Goal: Information Seeking & Learning: Find specific page/section

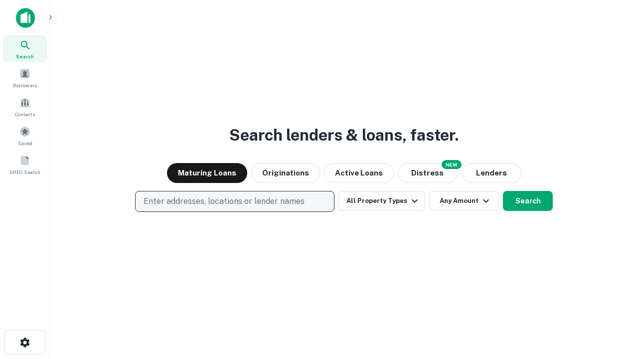
click at [234, 201] on p "Enter addresses, locations or lender names" at bounding box center [224, 201] width 161 height 12
type input "**********"
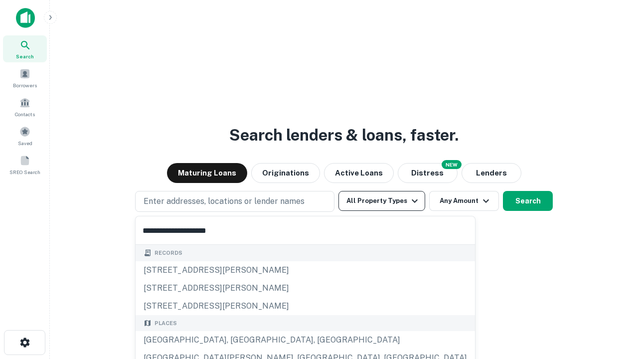
click at [238, 340] on div "[GEOGRAPHIC_DATA], [GEOGRAPHIC_DATA], [GEOGRAPHIC_DATA]" at bounding box center [306, 340] width 340 height 18
click at [382, 201] on button "All Property Types" at bounding box center [382, 201] width 87 height 20
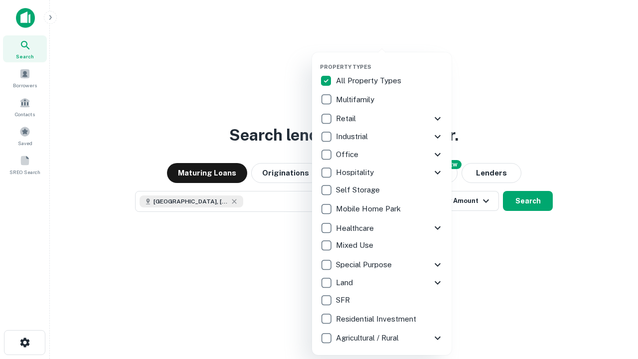
click at [390, 60] on button "button" at bounding box center [390, 60] width 140 height 0
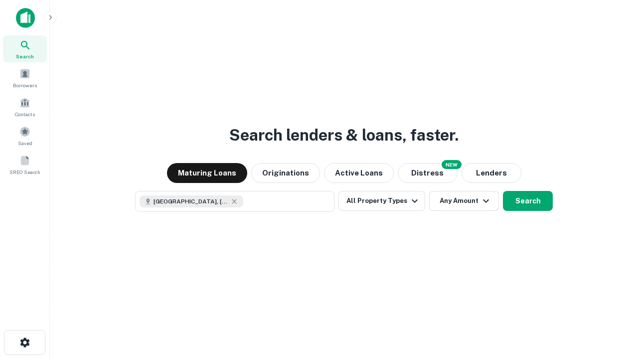
scroll to position [16, 0]
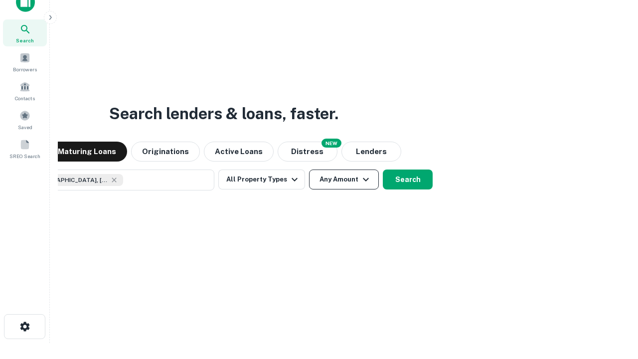
click at [309, 170] on button "Any Amount" at bounding box center [344, 180] width 70 height 20
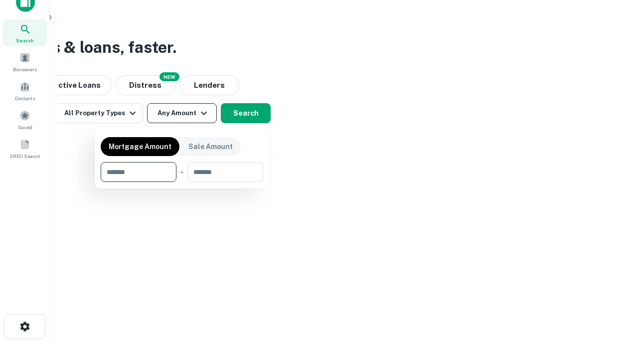
type input "*******"
click at [182, 182] on button "button" at bounding box center [182, 182] width 163 height 0
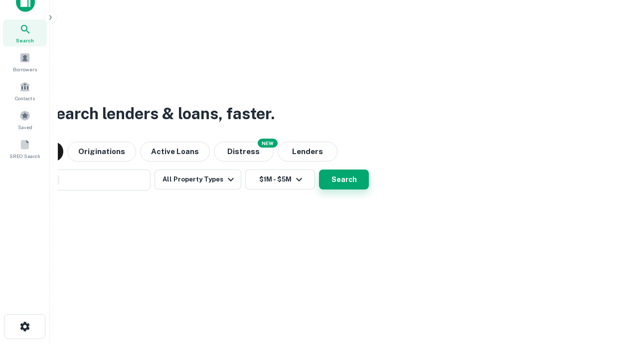
click at [319, 170] on button "Search" at bounding box center [344, 180] width 50 height 20
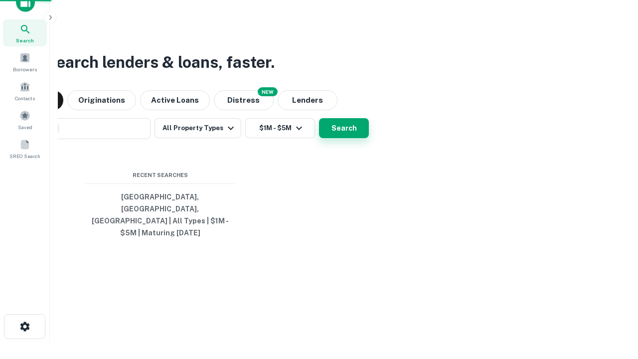
scroll to position [32, 282]
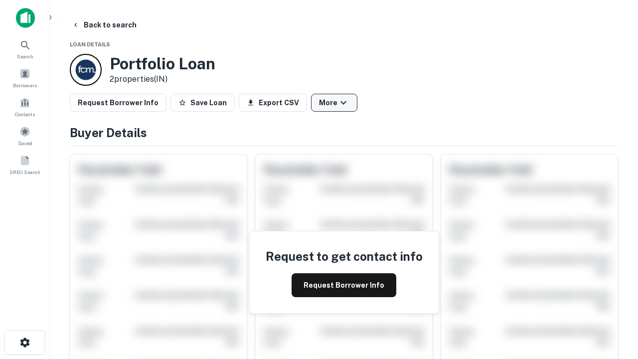
click at [334, 103] on button "More" at bounding box center [334, 103] width 46 height 18
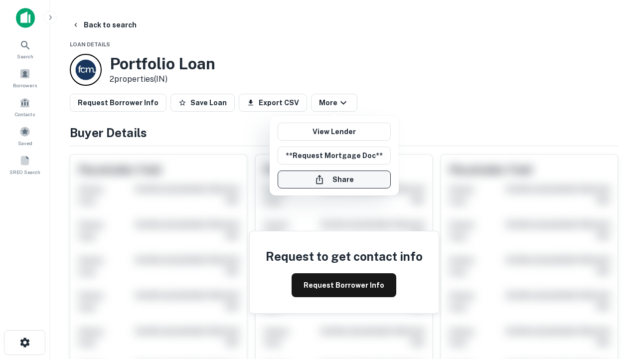
click at [334, 180] on button "Share" at bounding box center [334, 180] width 113 height 18
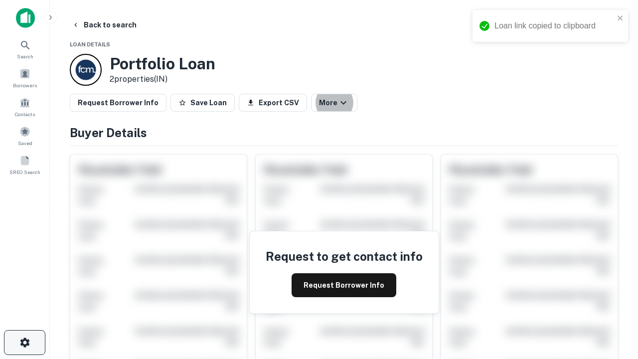
click at [24, 343] on icon "button" at bounding box center [25, 343] width 12 height 12
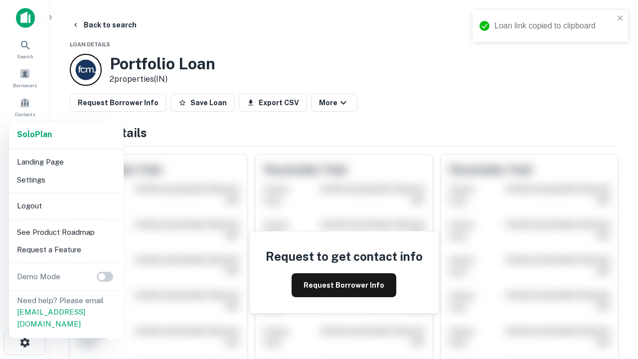
click at [66, 205] on li "Logout" at bounding box center [66, 206] width 107 height 18
